Goal: Task Accomplishment & Management: Manage account settings

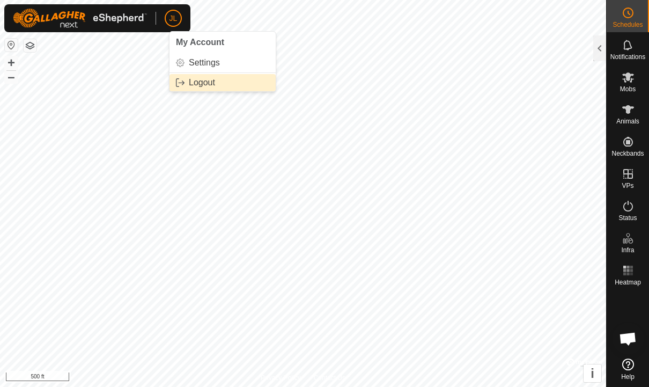
click at [227, 76] on link "Logout" at bounding box center [222, 82] width 106 height 17
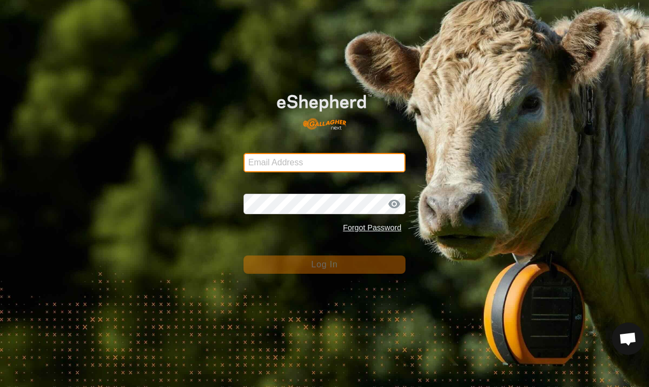
click at [322, 159] on input "Email Address" at bounding box center [324, 162] width 162 height 19
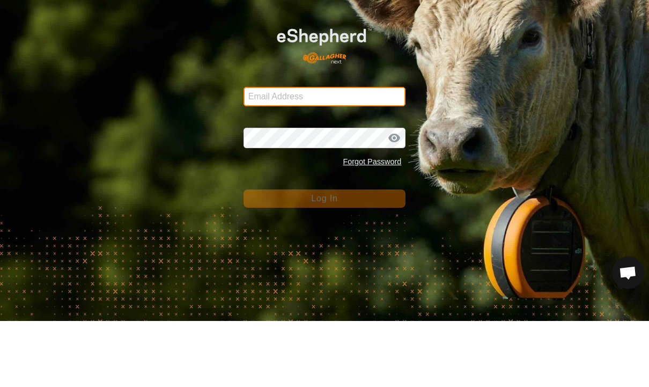
type input "[EMAIL_ADDRESS][DOMAIN_NAME]"
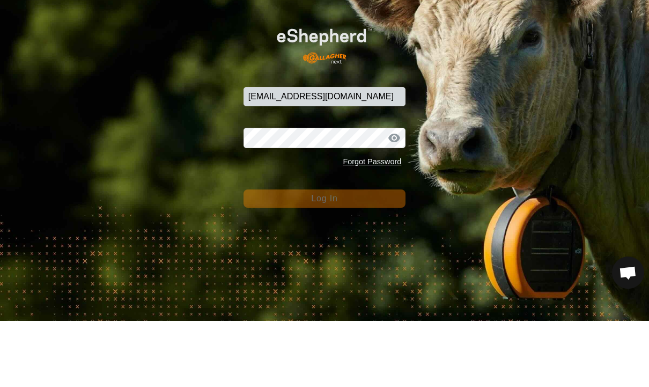
click at [324, 255] on button "Log In" at bounding box center [324, 264] width 162 height 18
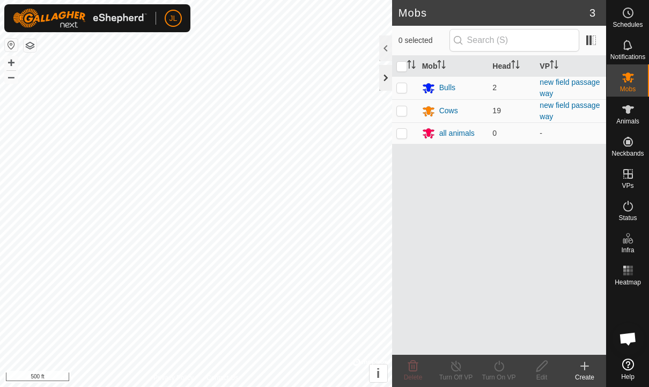
click at [386, 71] on div at bounding box center [385, 78] width 13 height 26
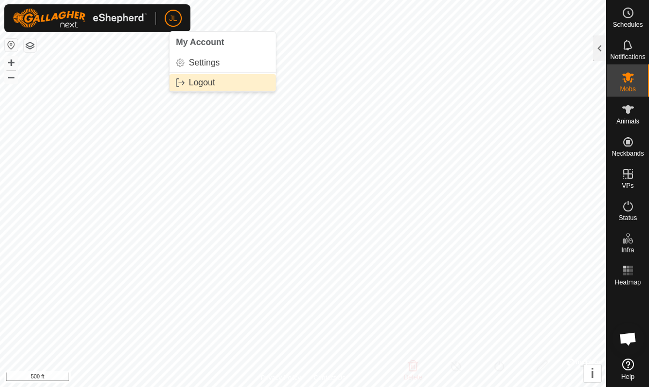
click at [190, 89] on link "Logout" at bounding box center [222, 82] width 106 height 17
